Goal: Task Accomplishment & Management: Use online tool/utility

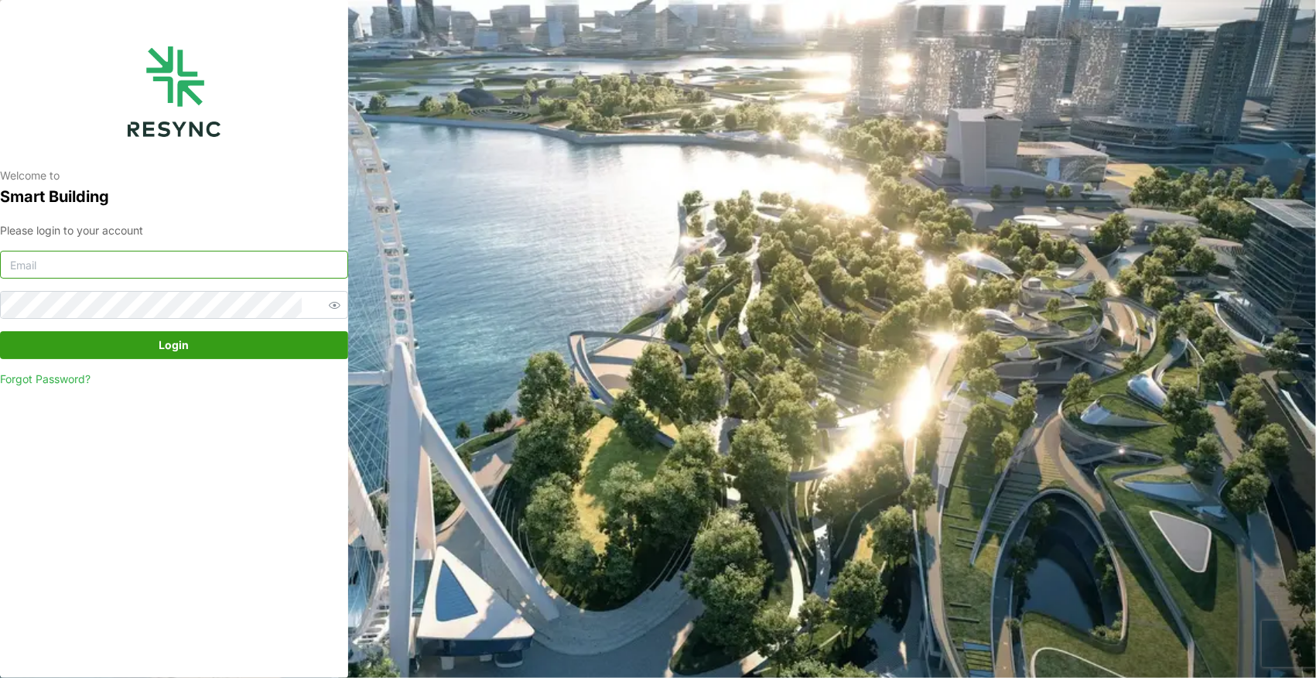
click at [209, 274] on input at bounding box center [174, 265] width 348 height 28
paste input "[PERSON_NAME][DOMAIN_NAME][EMAIL_ADDRESS][PERSON_NAME][DOMAIN_NAME]"
type input "[PERSON_NAME][DOMAIN_NAME][EMAIL_ADDRESS][PERSON_NAME][DOMAIN_NAME]"
click at [170, 334] on span "Login" at bounding box center [174, 345] width 30 height 26
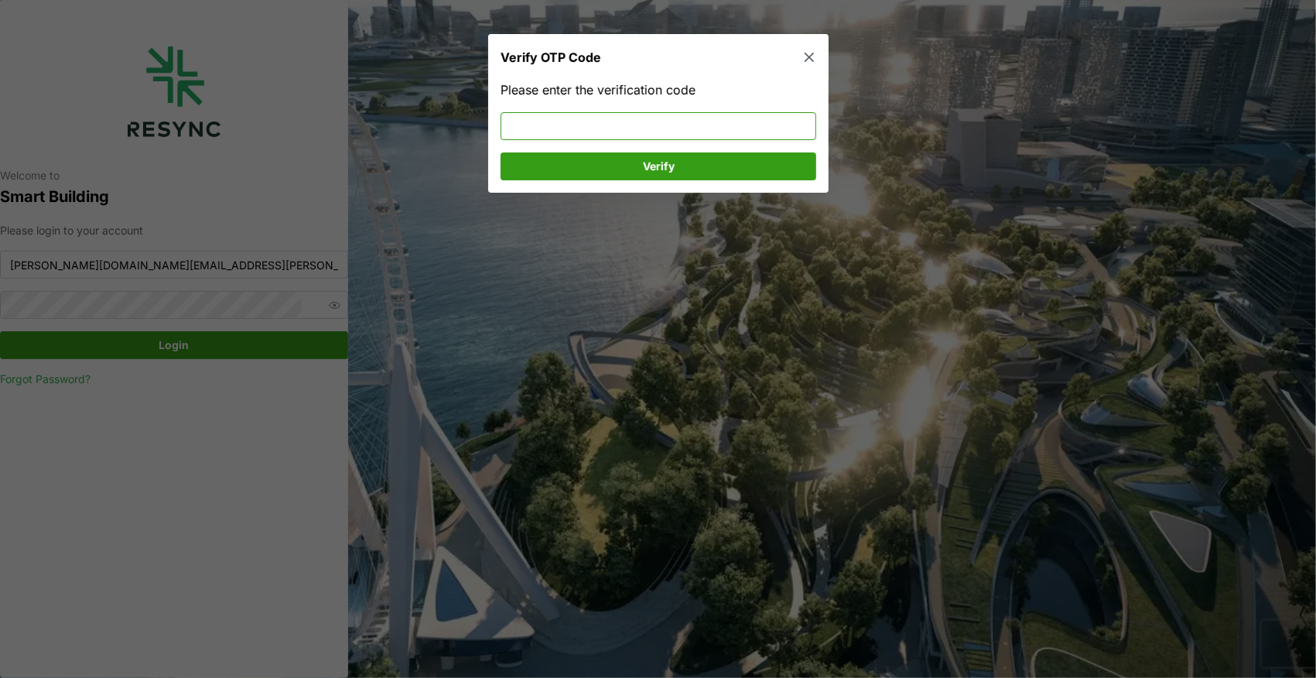
click at [588, 128] on input at bounding box center [658, 126] width 316 height 28
click at [616, 157] on span "Verify" at bounding box center [658, 166] width 286 height 26
drag, startPoint x: 579, startPoint y: 131, endPoint x: 405, endPoint y: 133, distance: 173.3
click at [405, 677] on div "Verify OTP Code Please enter the verification code 457811 Verify" at bounding box center [658, 678] width 1316 height 0
type input "593087"
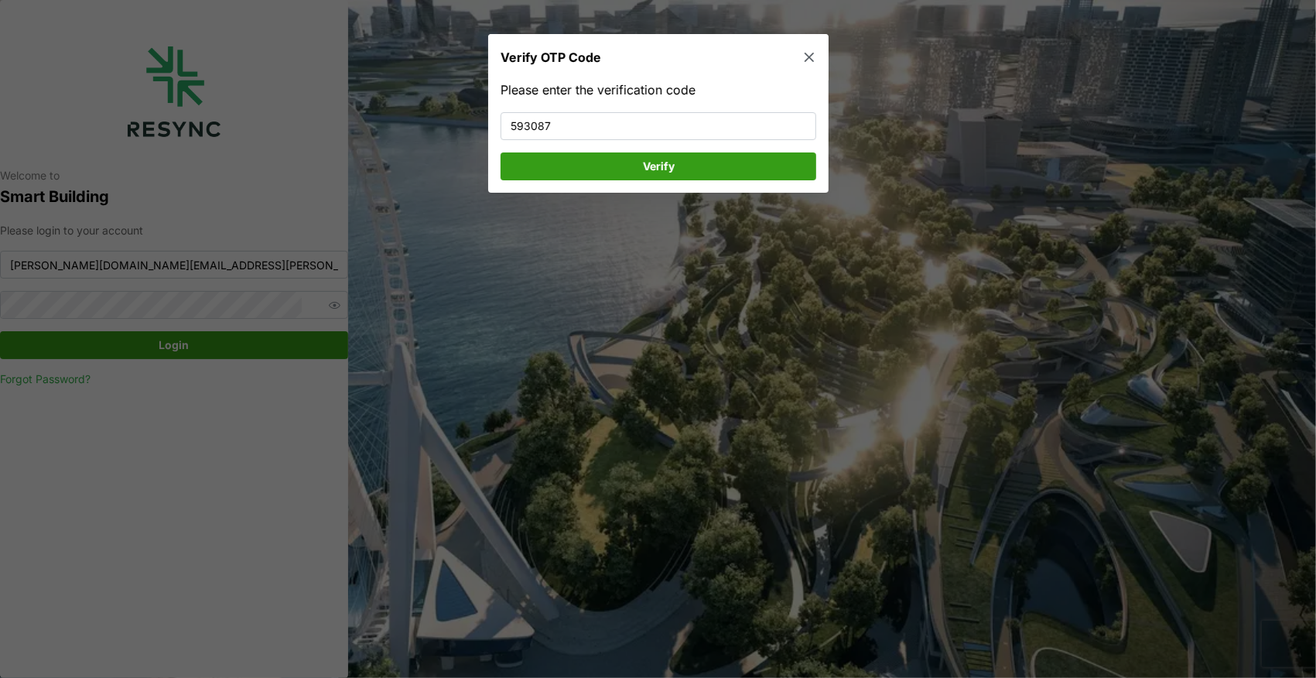
click at [781, 162] on span "Verify" at bounding box center [658, 166] width 286 height 26
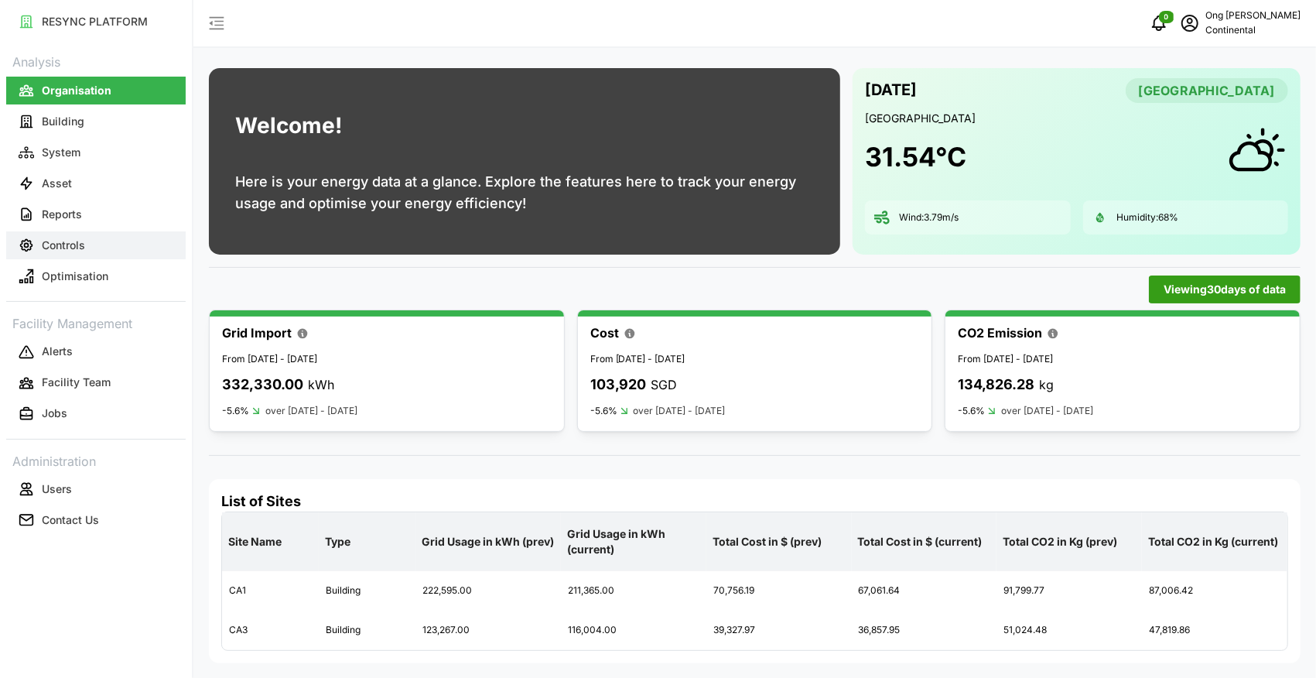
click at [61, 244] on p "Controls" at bounding box center [63, 244] width 43 height 15
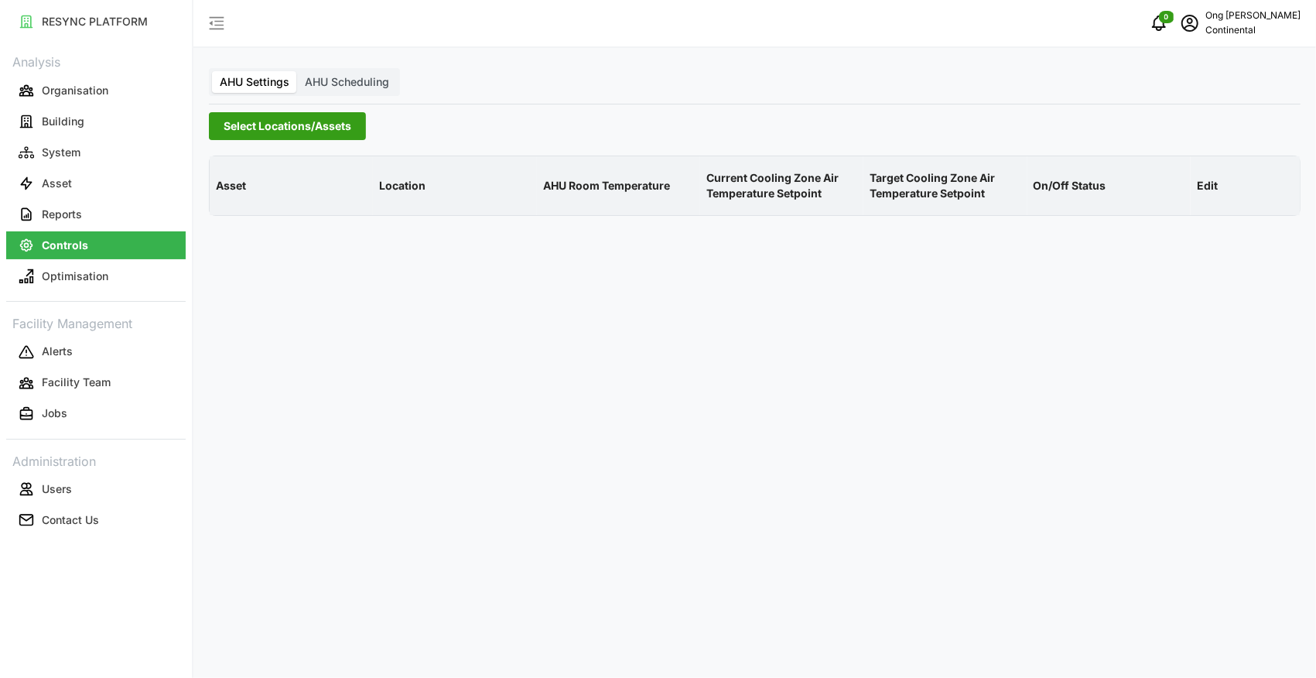
click at [282, 133] on span "Select Locations/Assets" at bounding box center [288, 126] width 128 height 26
click at [227, 195] on icon at bounding box center [229, 195] width 12 height 12
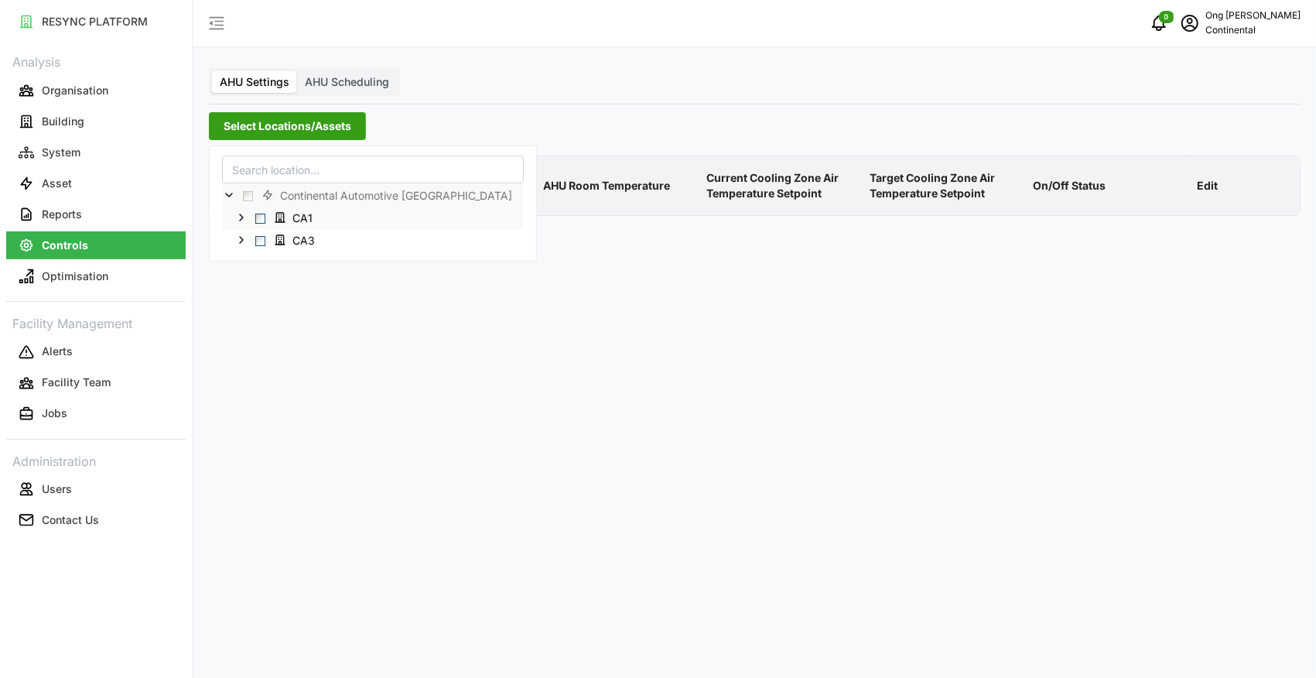
click at [260, 218] on span "Select CA1" at bounding box center [260, 218] width 10 height 10
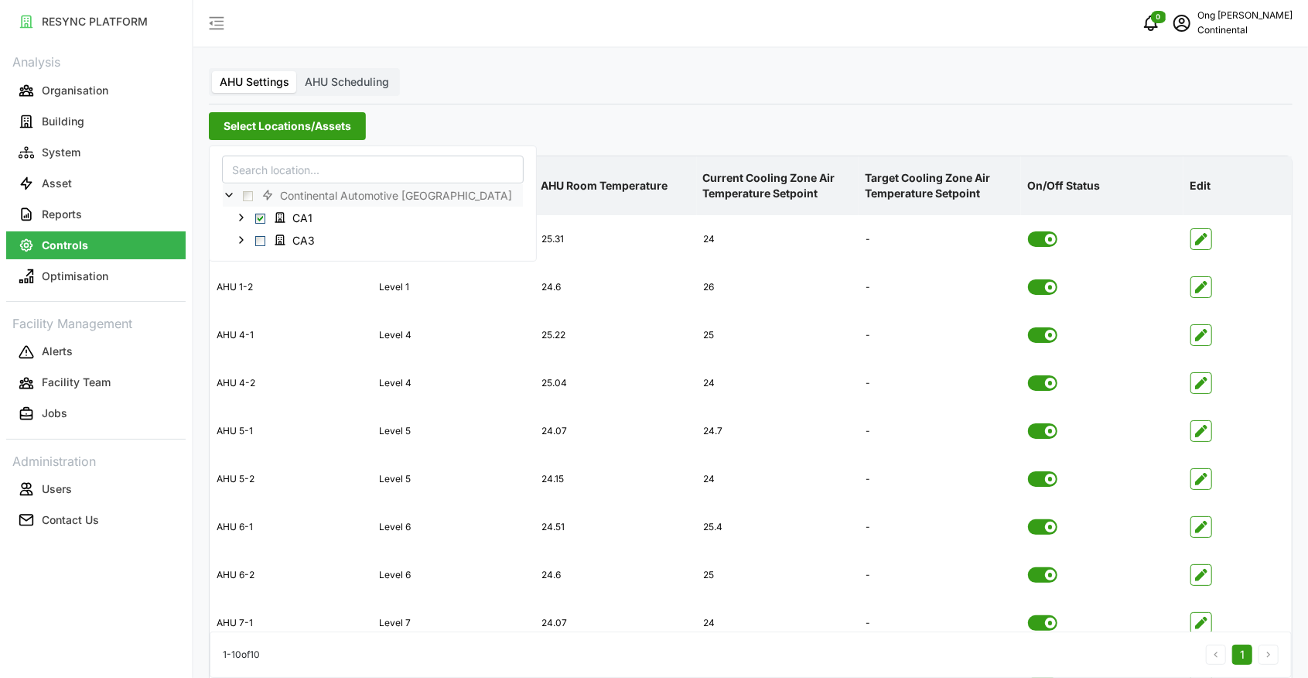
click at [832, 99] on div "AHU Settings AHU Scheduling Select Locations/Assets Asset Location AHU Room Tem…" at bounding box center [750, 378] width 1115 height 757
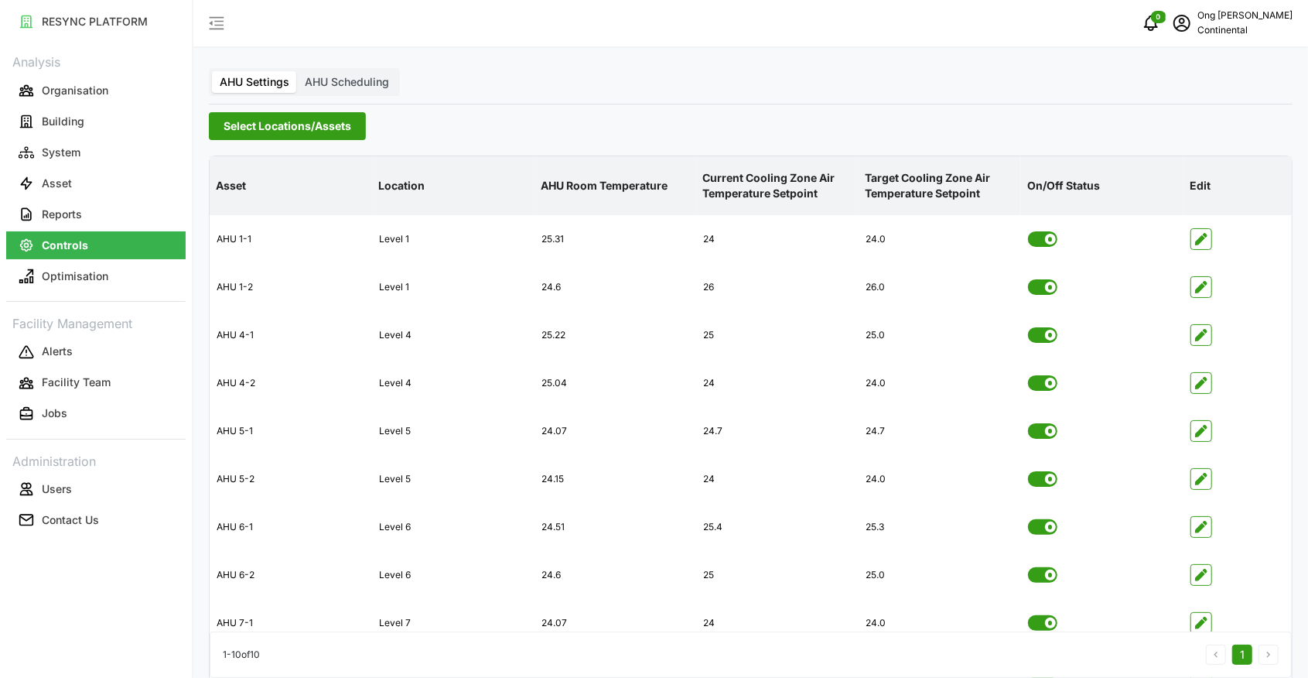
click at [308, 130] on span "Select Locations/Assets" at bounding box center [288, 126] width 128 height 26
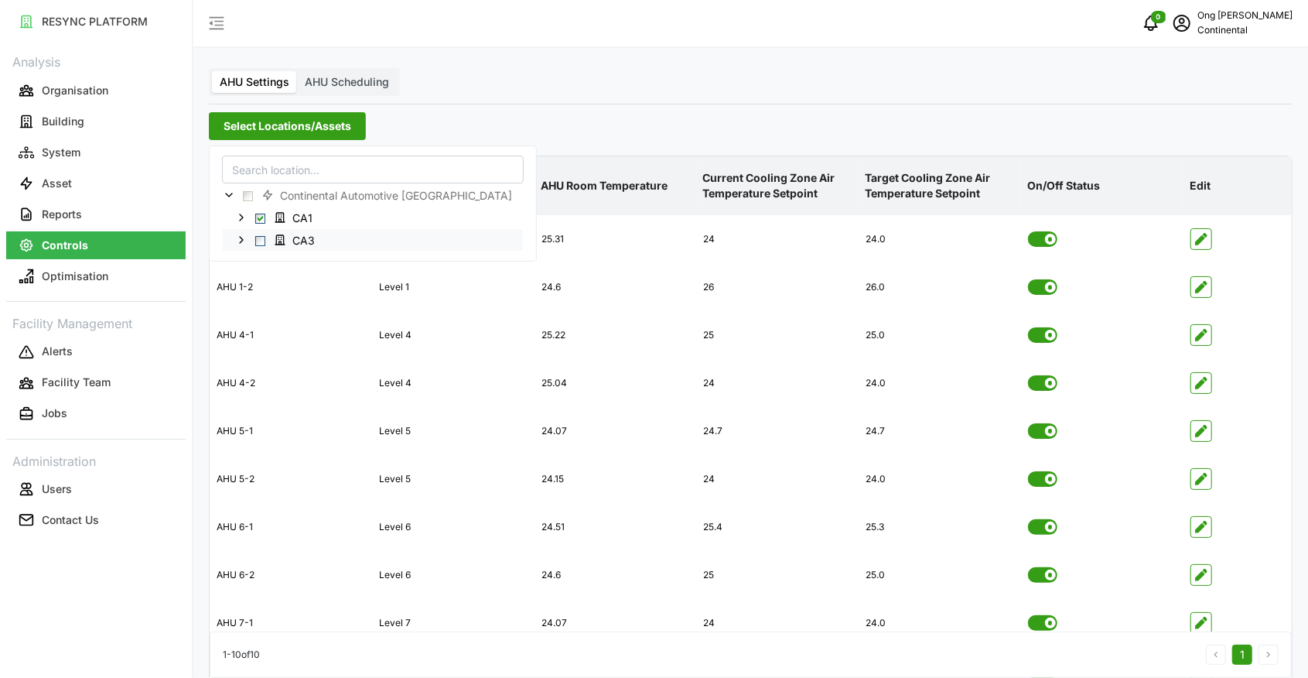
click at [261, 238] on span "Select CA3" at bounding box center [260, 241] width 10 height 10
click at [697, 131] on div "Select Locations/Assets" at bounding box center [751, 126] width 1084 height 28
